Goal: Task Accomplishment & Management: Use online tool/utility

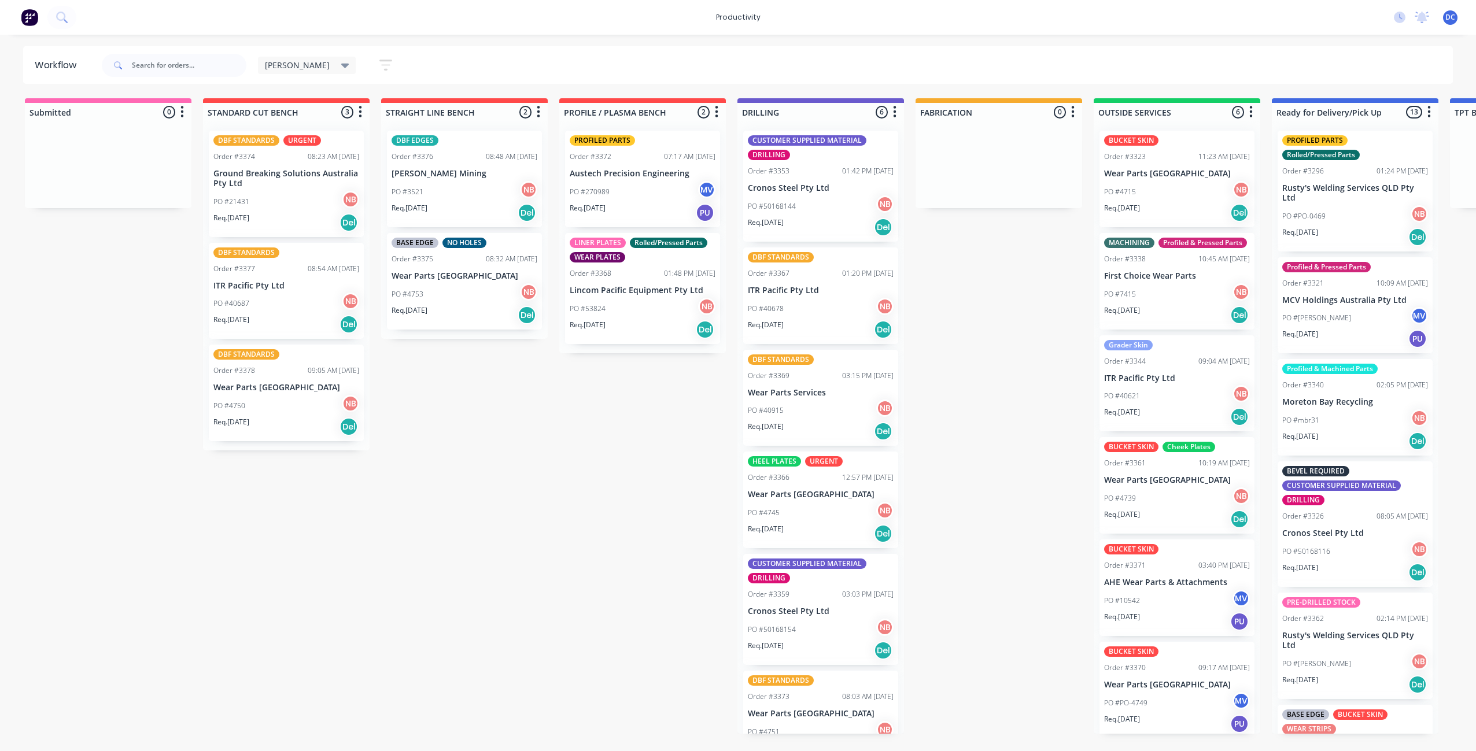
click at [275, 408] on div "PO #4750 NB" at bounding box center [286, 406] width 146 height 22
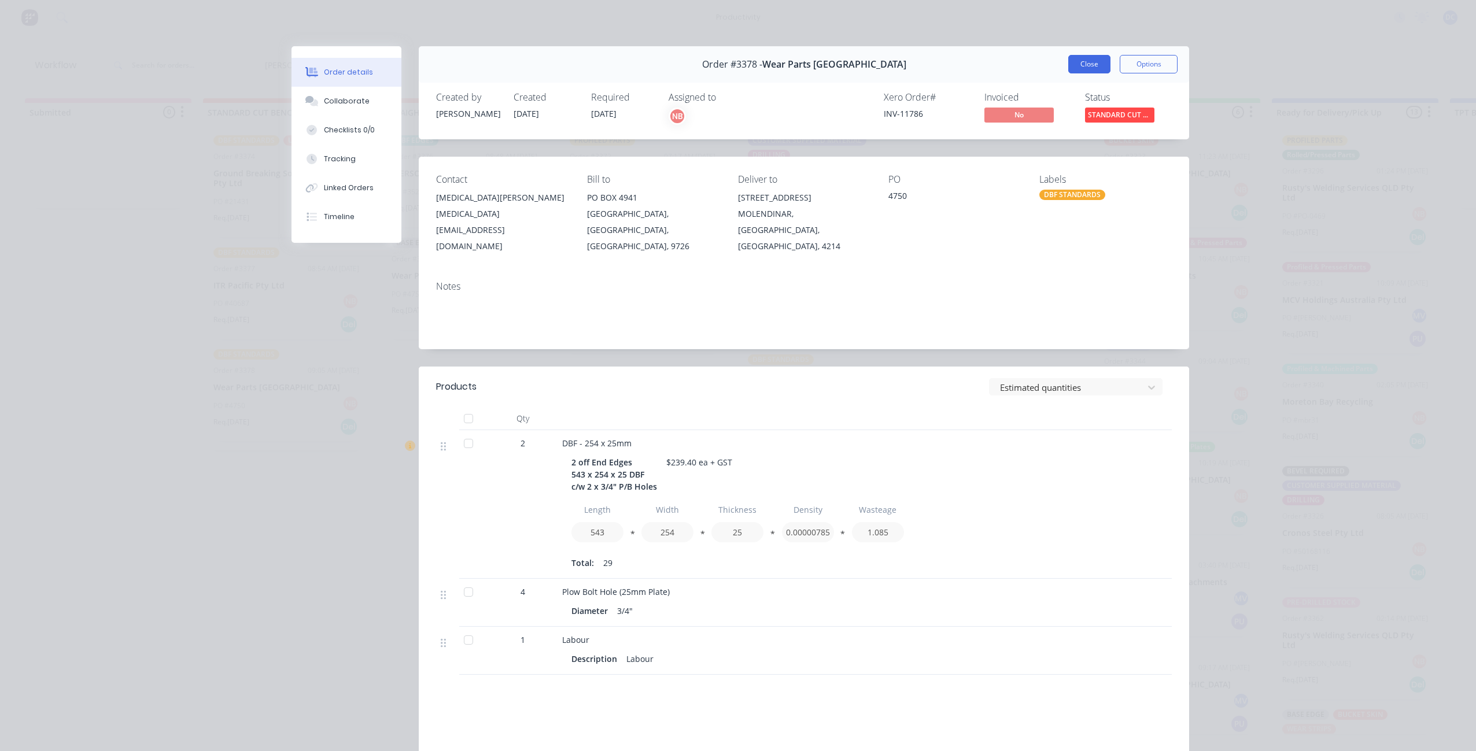
click at [1079, 65] on button "Close" at bounding box center [1089, 64] width 42 height 19
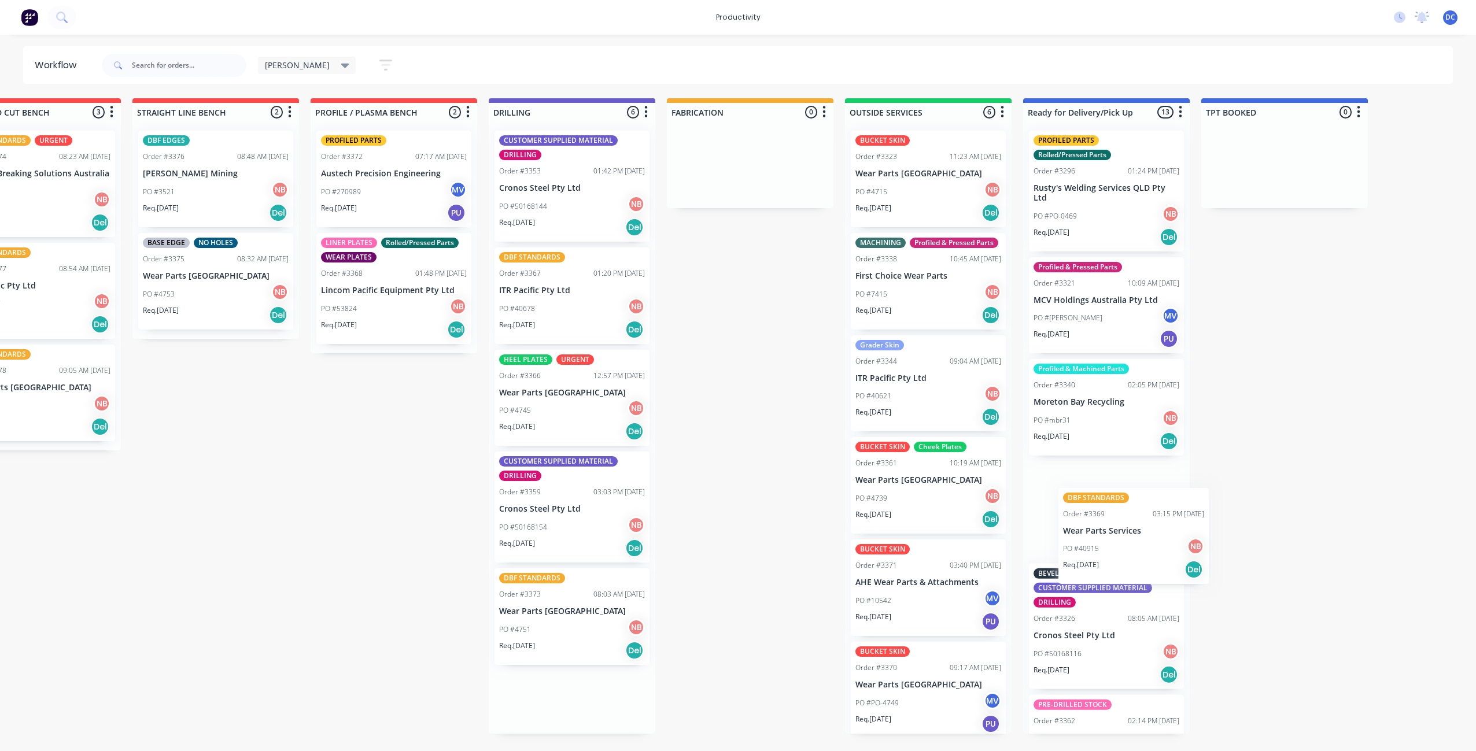
scroll to position [0, 260]
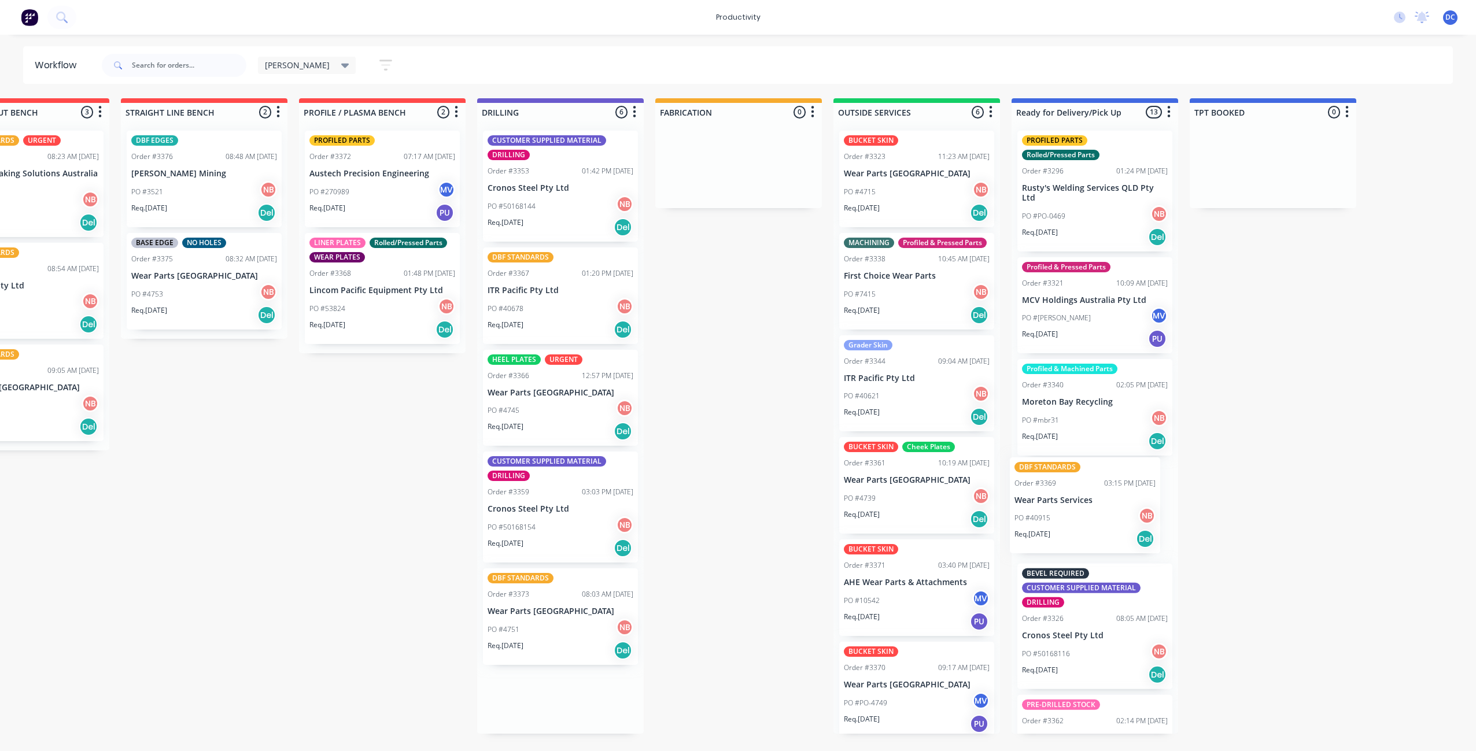
drag, startPoint x: 834, startPoint y: 419, endPoint x: 1099, endPoint y: 524, distance: 284.4
click at [1103, 526] on div "Submitted 0 Sort By Created date Required date Order number Customer name Most …" at bounding box center [695, 415] width 1928 height 635
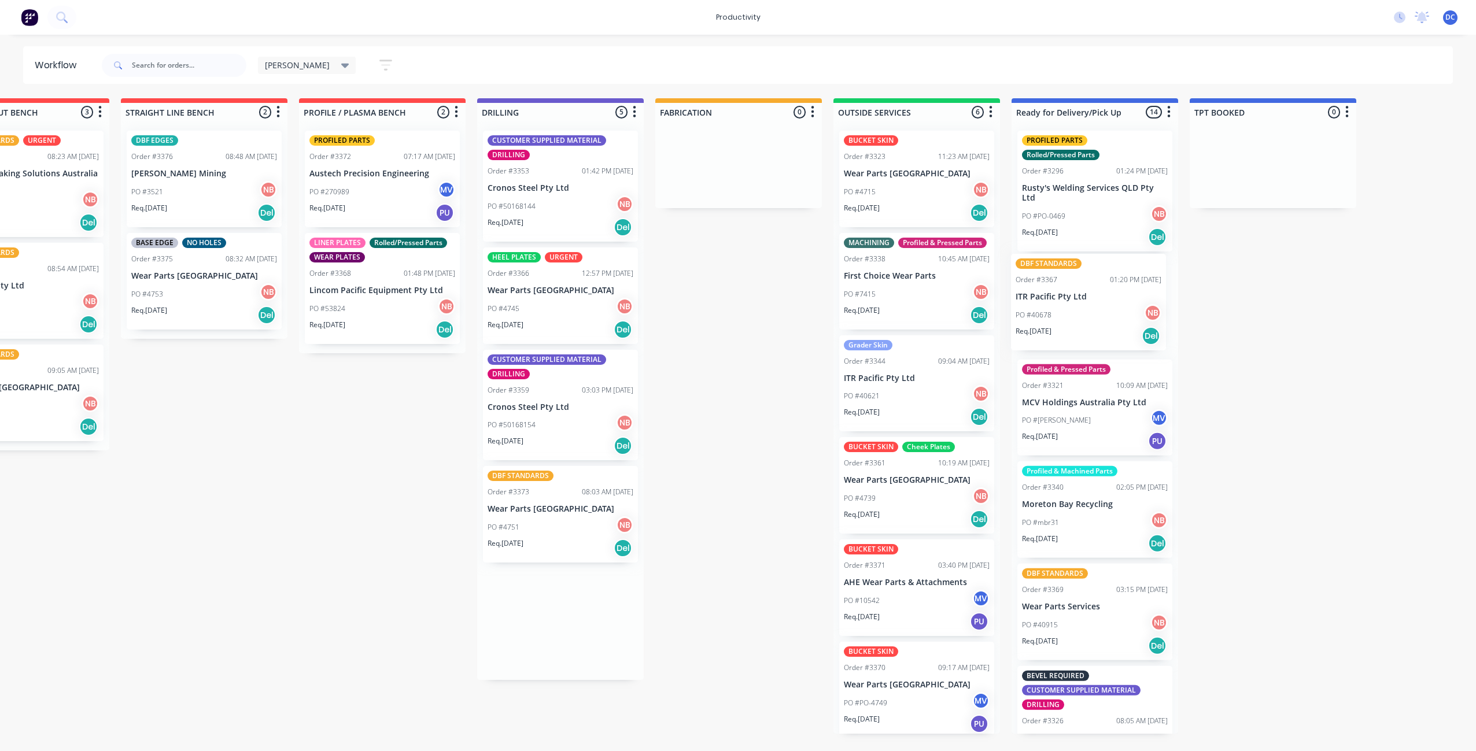
drag, startPoint x: 552, startPoint y: 328, endPoint x: 1083, endPoint y: 335, distance: 530.8
click at [1083, 335] on div "Submitted 0 Sort By Created date Required date Order number Customer name Most …" at bounding box center [695, 415] width 1928 height 635
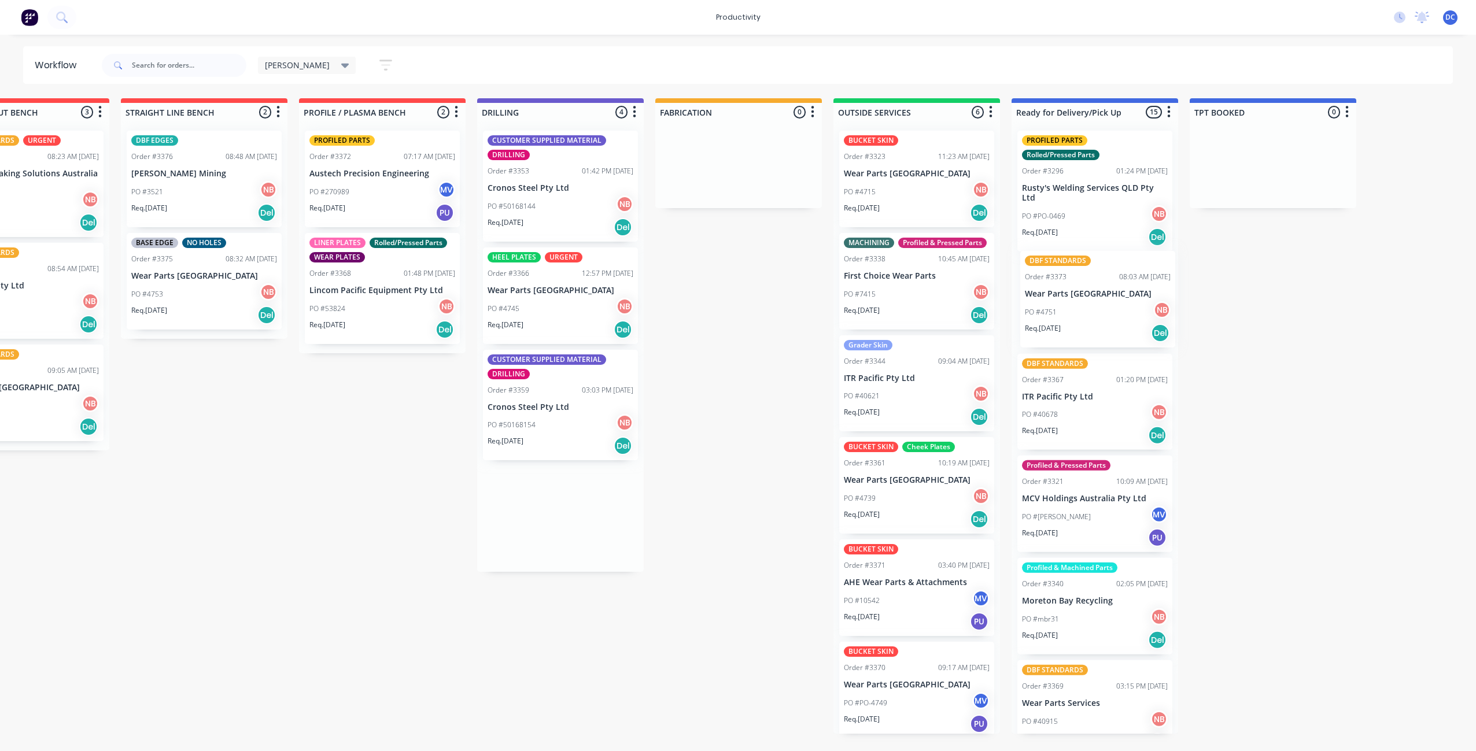
drag, startPoint x: 578, startPoint y: 542, endPoint x: 1118, endPoint y: 327, distance: 581.3
click at [1118, 327] on div "Submitted 0 Sort By Created date Required date Order number Customer name Most …" at bounding box center [695, 415] width 1928 height 635
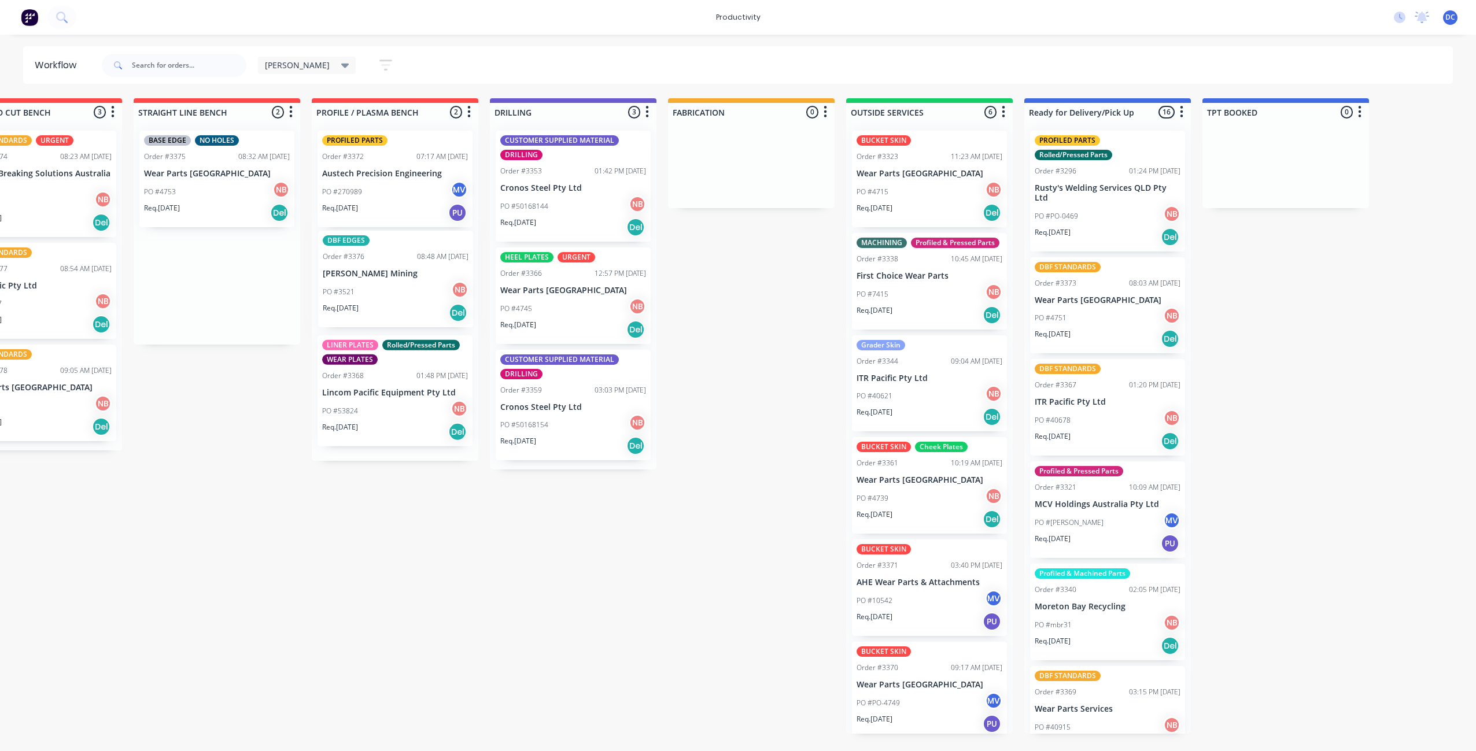
scroll to position [0, 245]
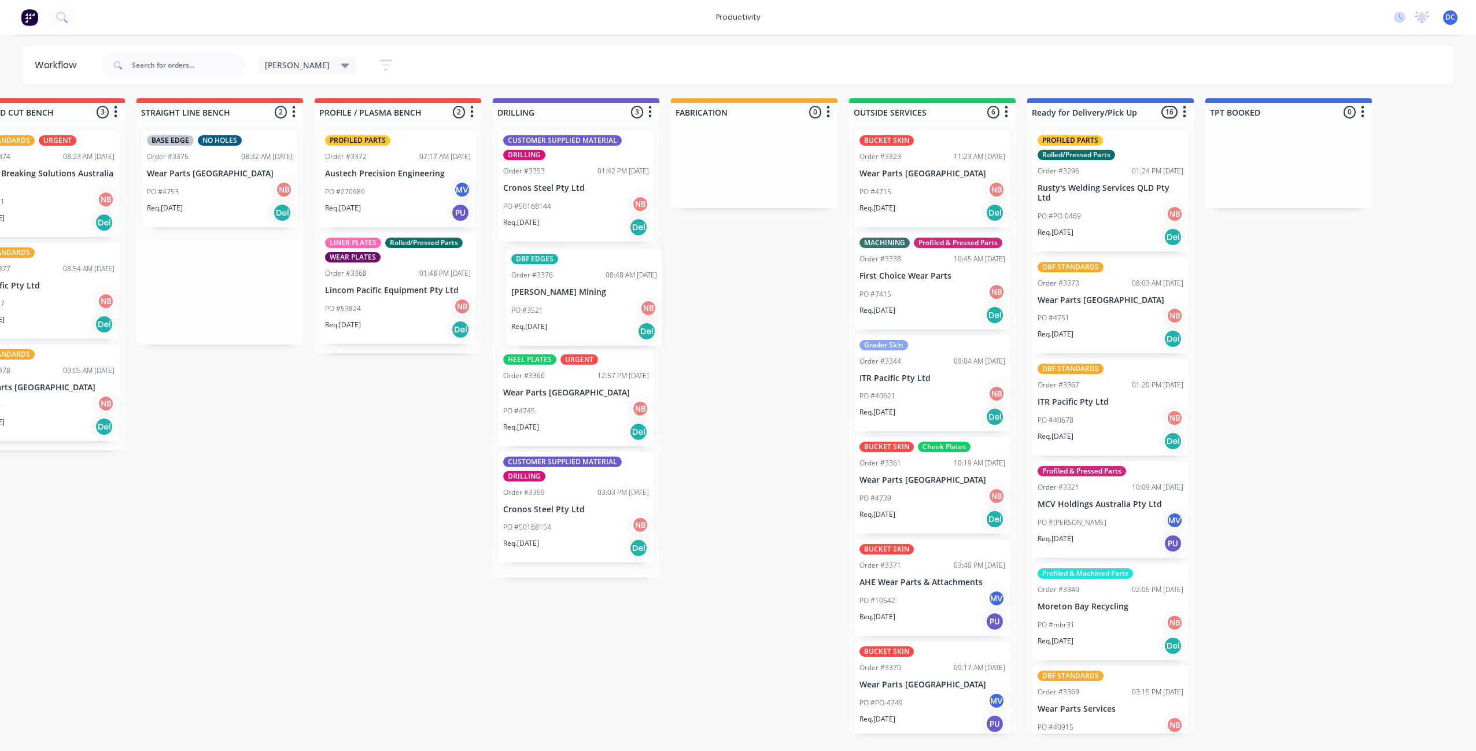
drag, startPoint x: 203, startPoint y: 173, endPoint x: 586, endPoint y: 292, distance: 400.7
click at [586, 292] on div "Submitted 0 Sort By Created date Required date Order number Customer name Most …" at bounding box center [711, 415] width 1928 height 635
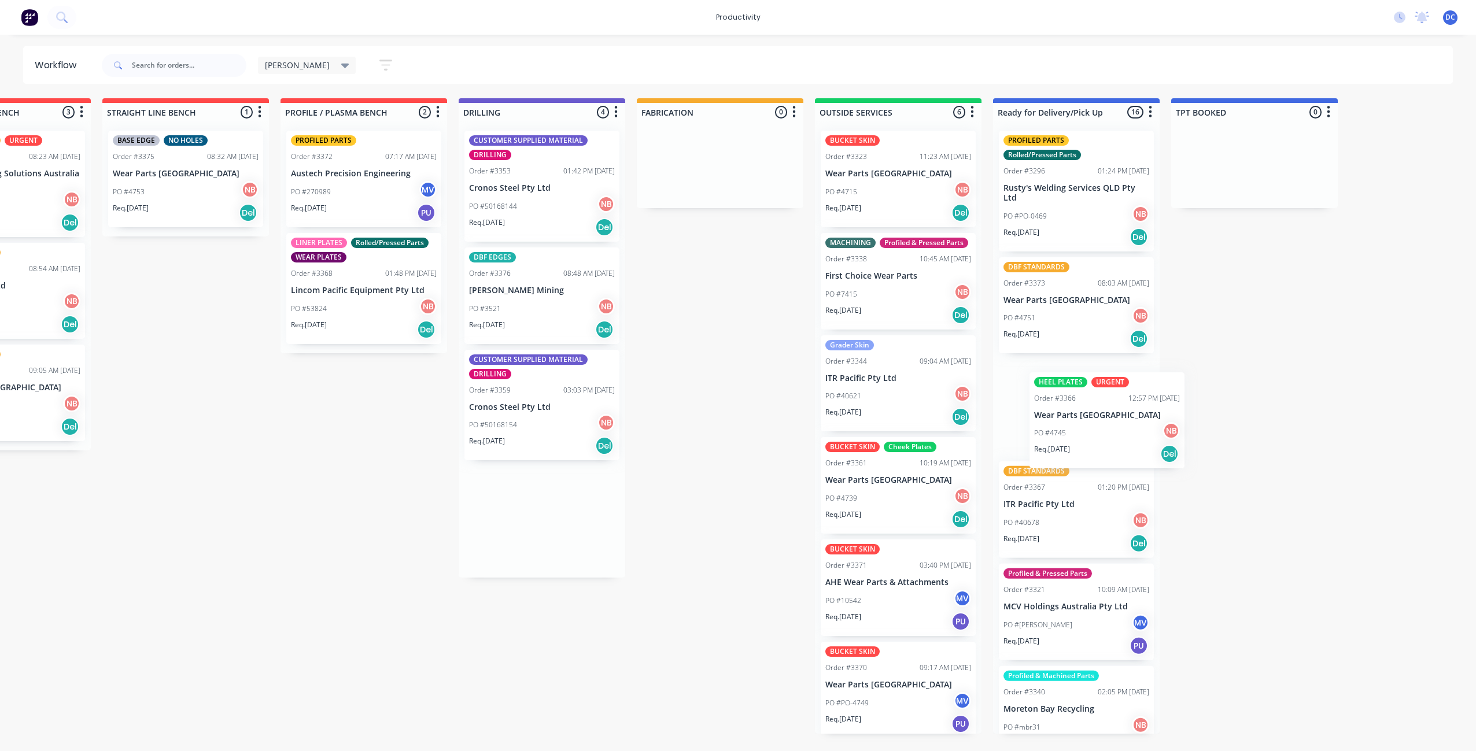
scroll to position [0, 280]
drag, startPoint x: 571, startPoint y: 420, endPoint x: 1048, endPoint y: 437, distance: 476.7
click at [1048, 437] on div "Submitted 0 Sort By Created date Required date Order number Customer name Most …" at bounding box center [675, 415] width 1928 height 635
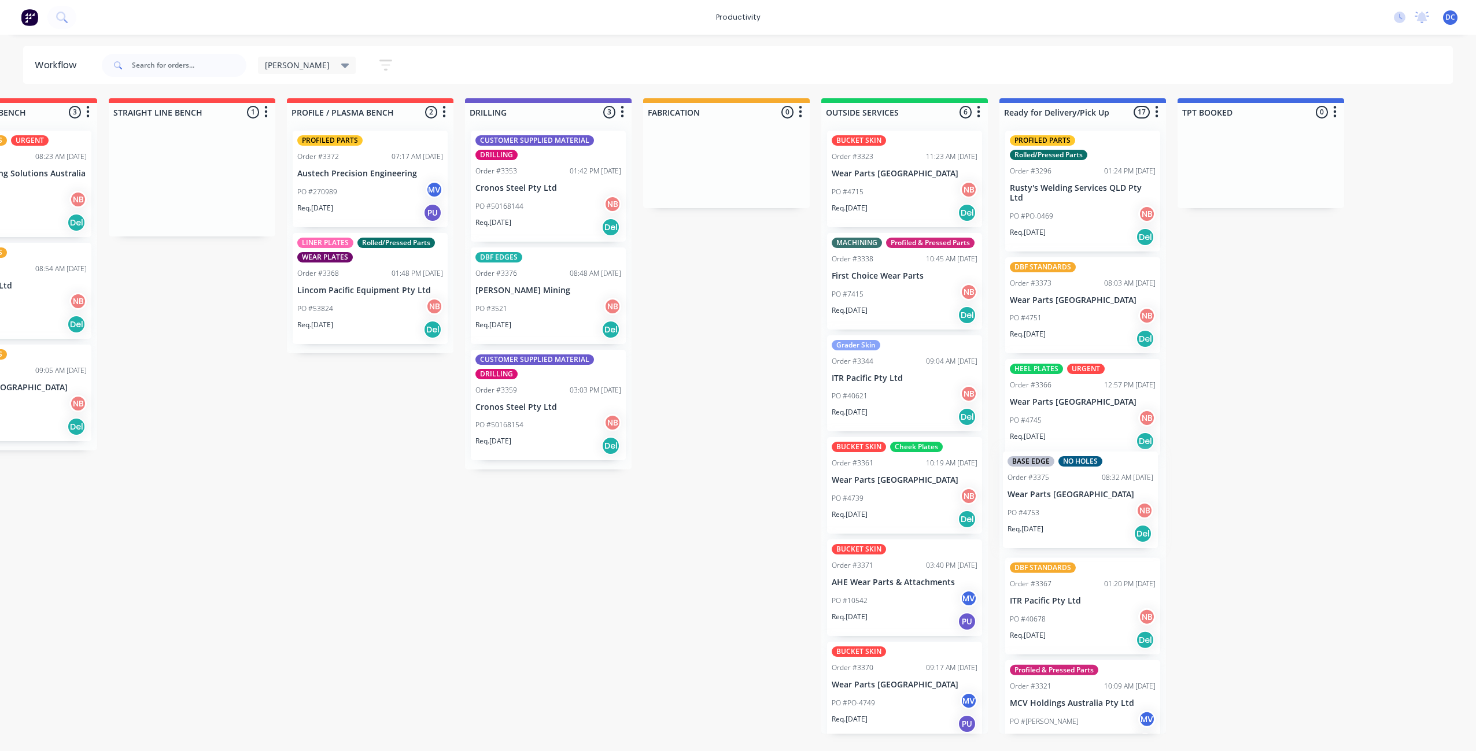
drag, startPoint x: 147, startPoint y: 202, endPoint x: 1047, endPoint y: 524, distance: 955.5
click at [1047, 524] on div "Submitted 0 Sort By Created date Required date Order number Customer name Most …" at bounding box center [683, 415] width 1928 height 635
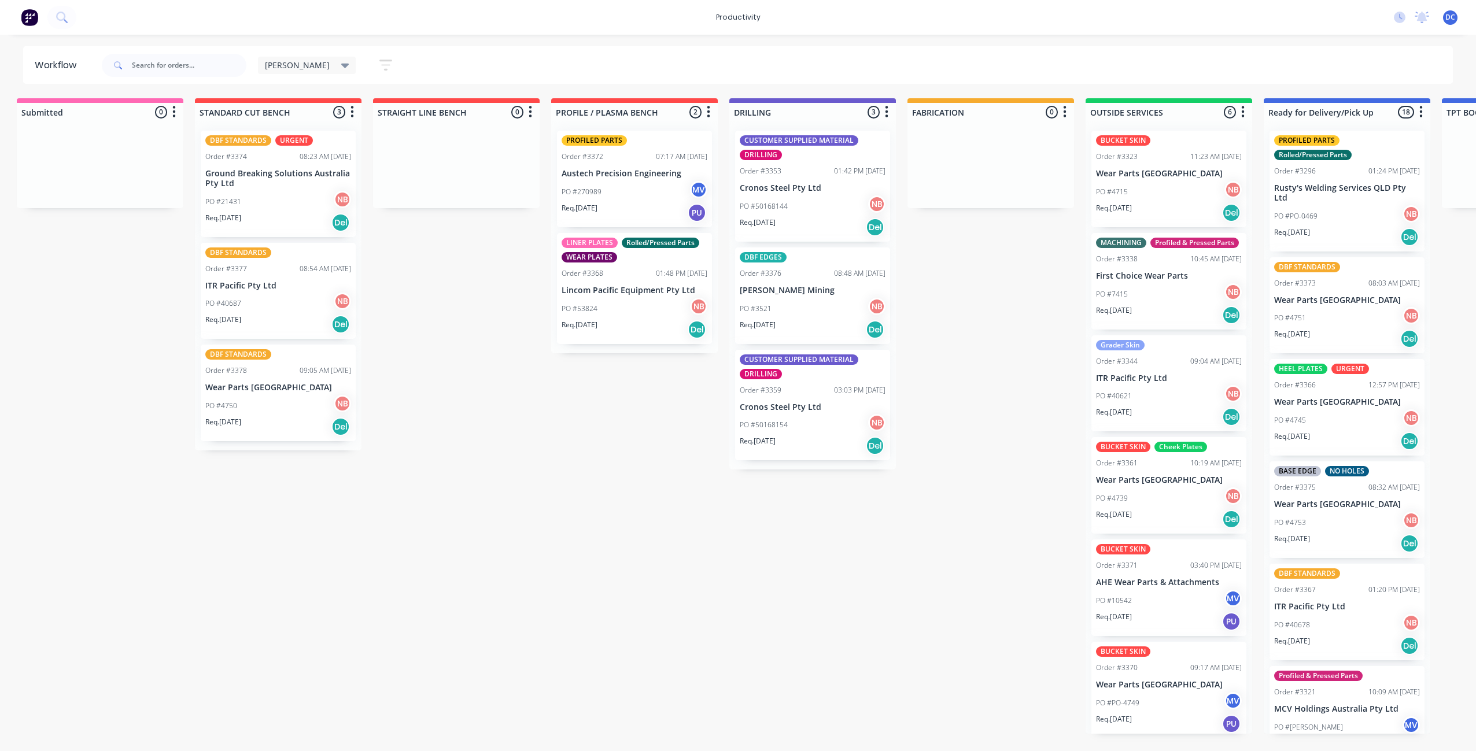
scroll to position [0, 10]
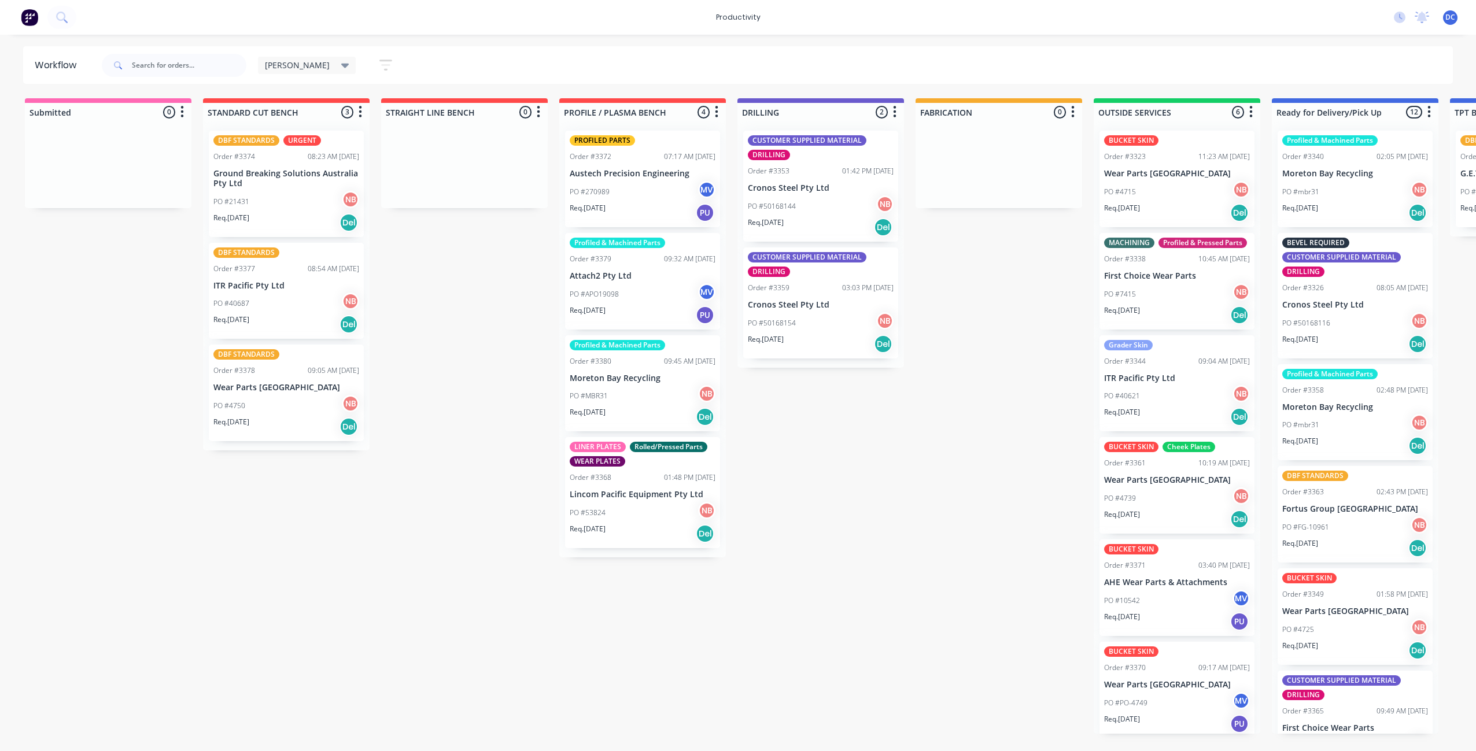
click at [379, 63] on icon "button" at bounding box center [385, 65] width 13 height 14
click at [371, 101] on icon "button" at bounding box center [375, 102] width 8 height 13
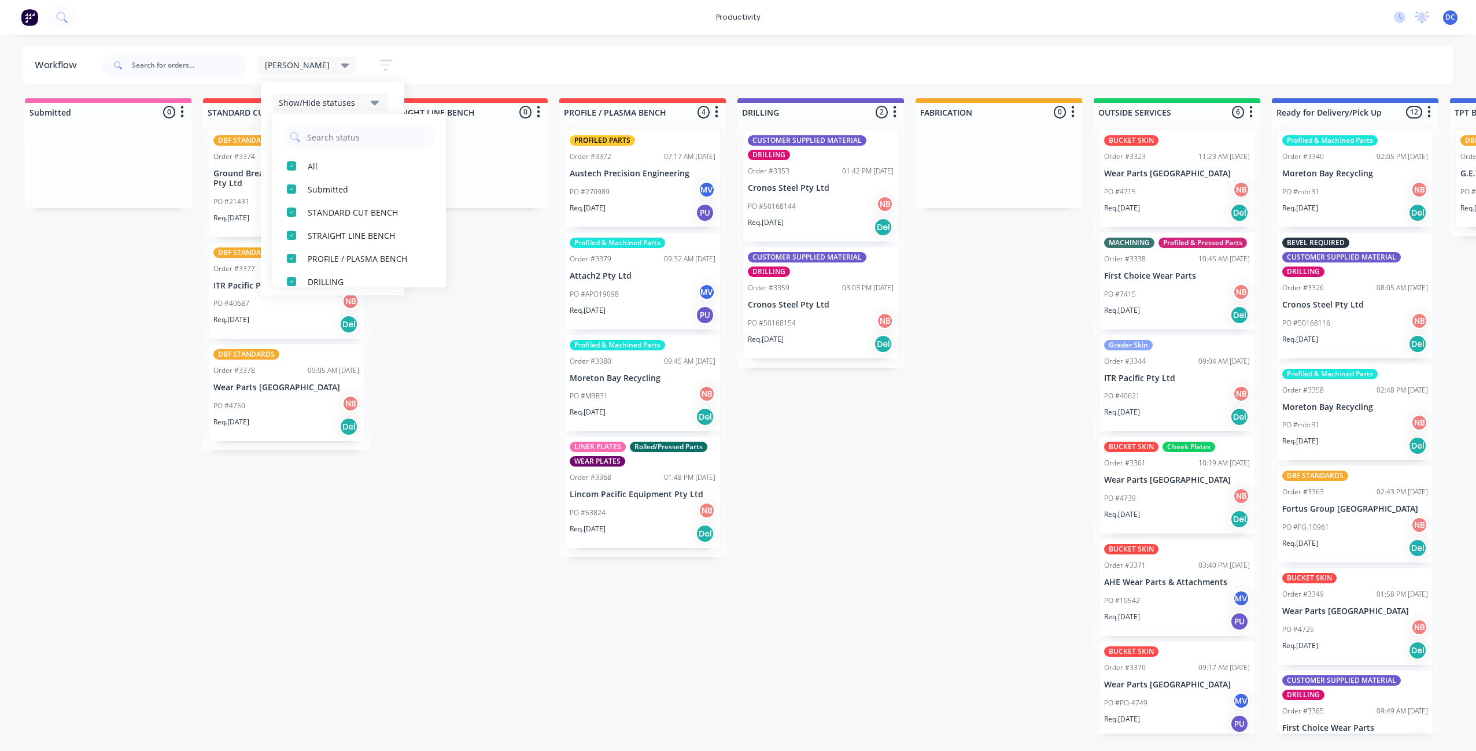
click at [371, 103] on icon "button" at bounding box center [375, 103] width 8 height 5
click at [379, 64] on icon "button" at bounding box center [385, 65] width 13 height 14
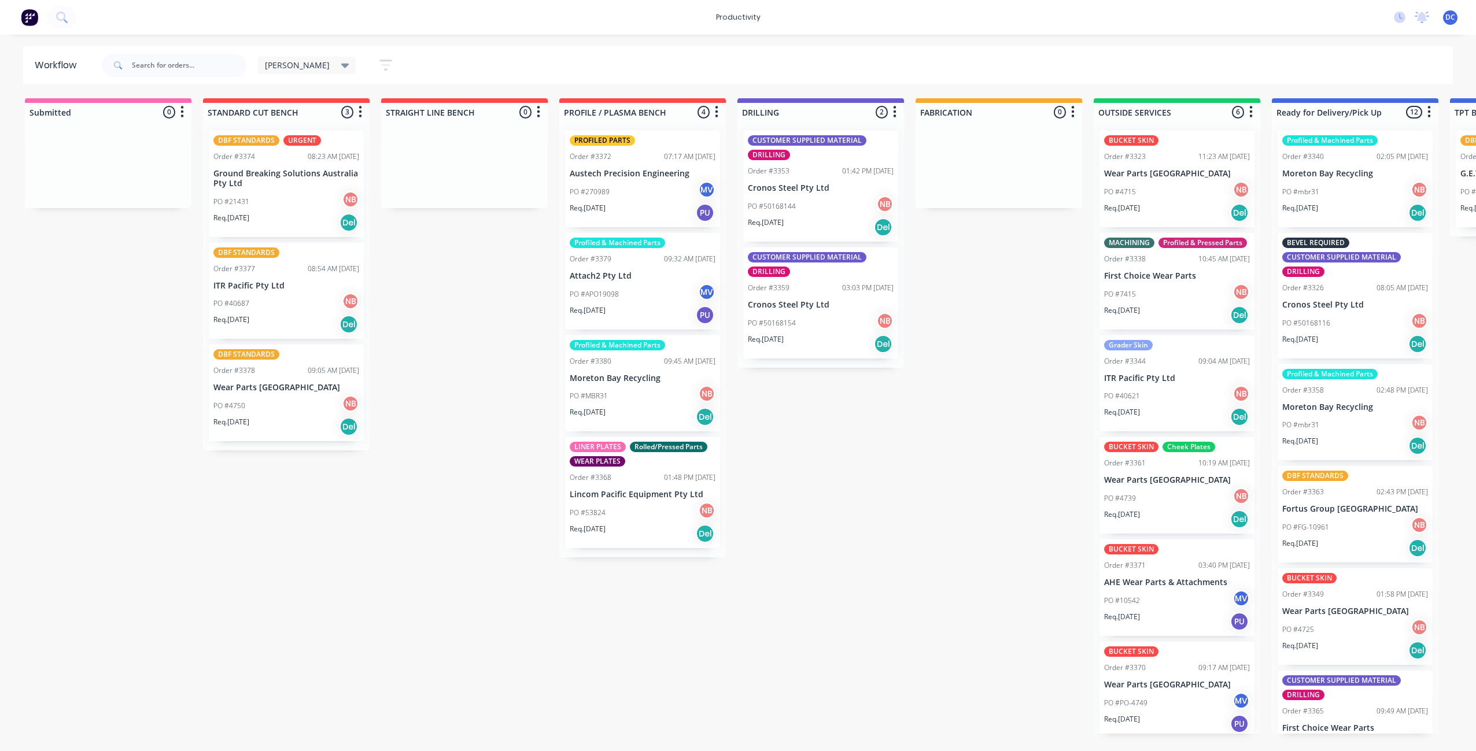
click at [381, 65] on icon "button" at bounding box center [385, 65] width 9 height 2
click at [371, 237] on icon "button" at bounding box center [375, 241] width 8 height 13
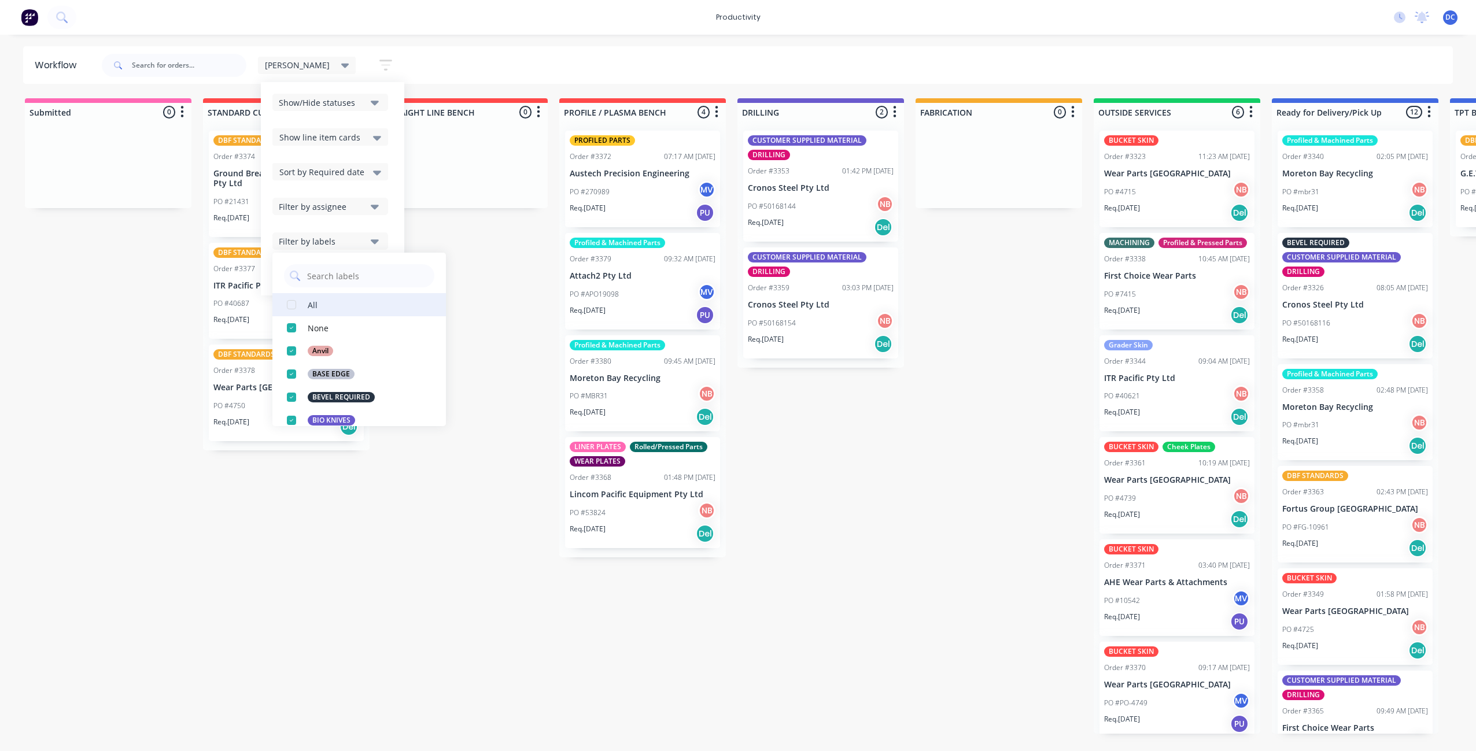
click at [319, 304] on button "All" at bounding box center [358, 304] width 173 height 23
click at [452, 321] on div "Submitted 0 Sort By Created date Required date Order number Customer name Most …" at bounding box center [955, 415] width 1928 height 635
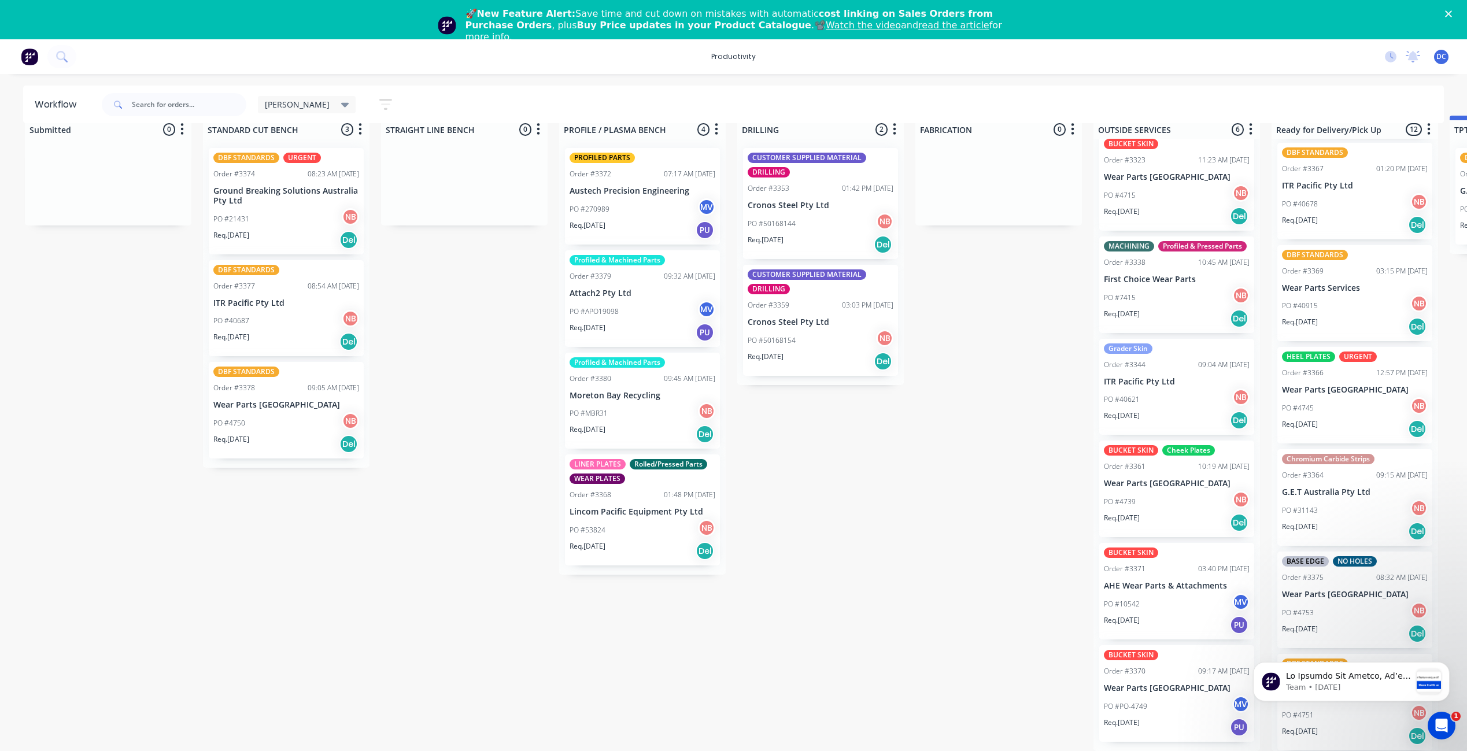
scroll to position [31, 0]
drag, startPoint x: 1430, startPoint y: 634, endPoint x: 1431, endPoint y: 649, distance: 15.1
click at [1432, 656] on div "Team • [DATE]" at bounding box center [1351, 629] width 213 height 145
click at [1426, 650] on div "Team • [DATE]" at bounding box center [1351, 629] width 213 height 145
click at [1445, 660] on button "Dismiss notification" at bounding box center [1446, 665] width 15 height 15
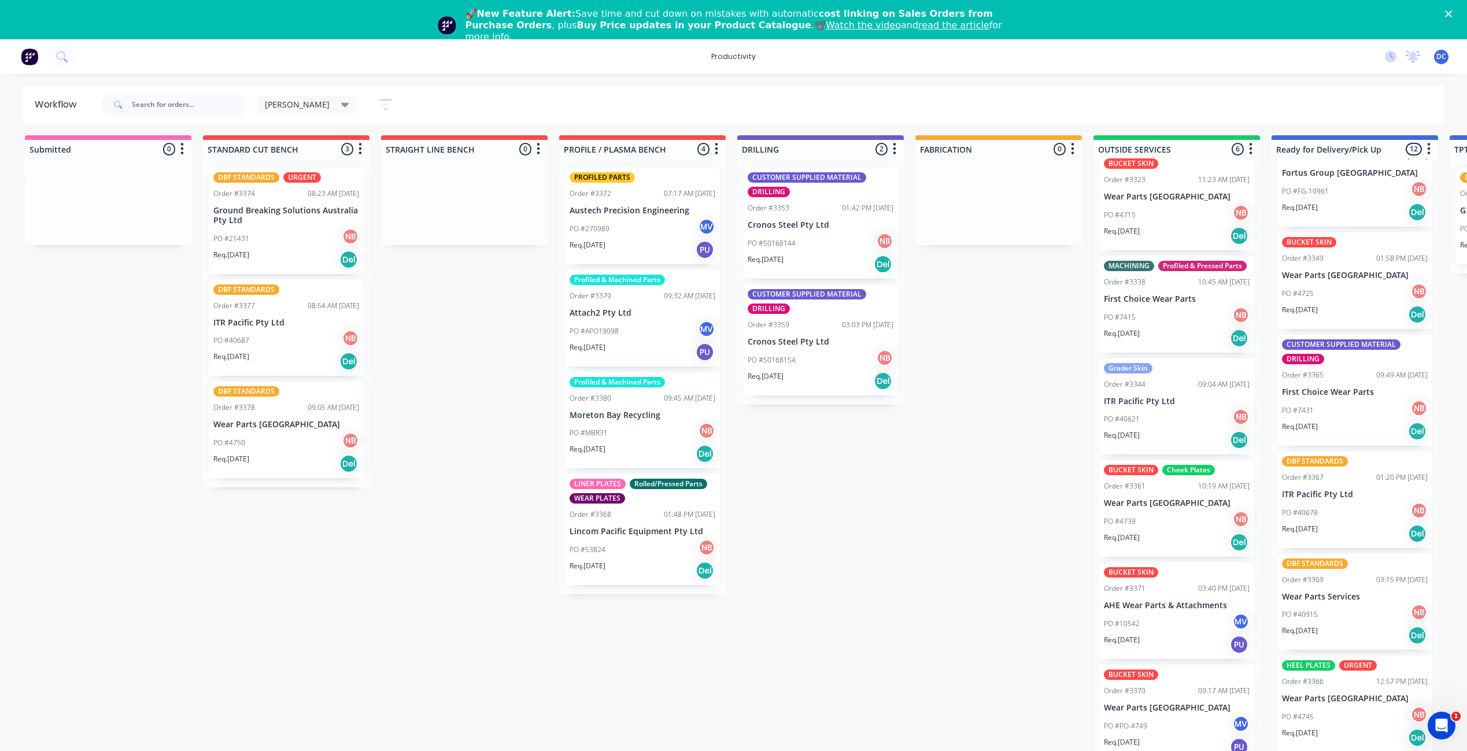
scroll to position [0, 0]
